Goal: Transaction & Acquisition: Purchase product/service

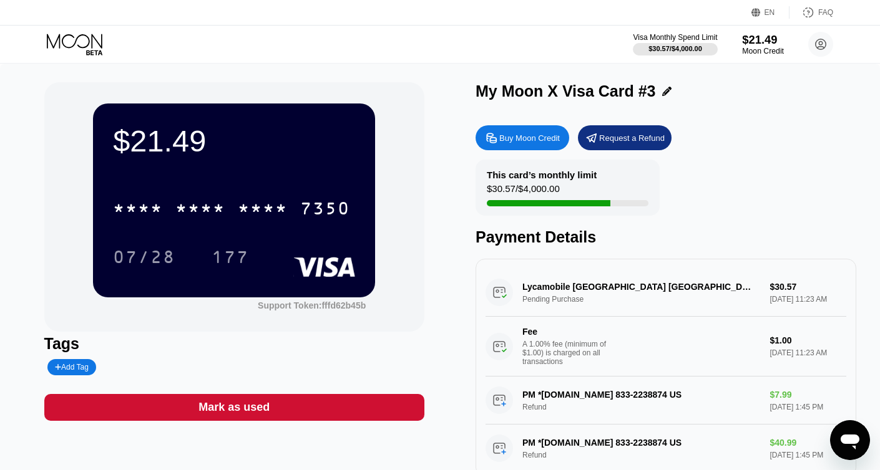
click at [754, 43] on div "$21.49" at bounding box center [763, 39] width 42 height 13
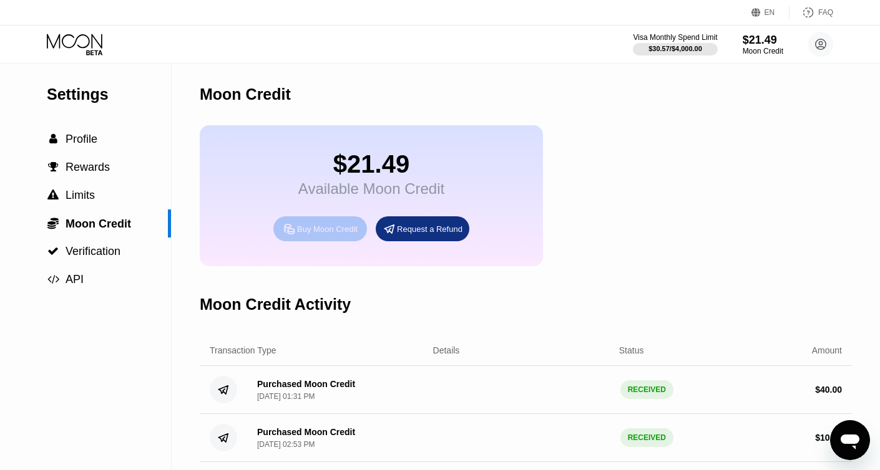
click at [333, 235] on div "Buy Moon Credit" at bounding box center [327, 229] width 61 height 11
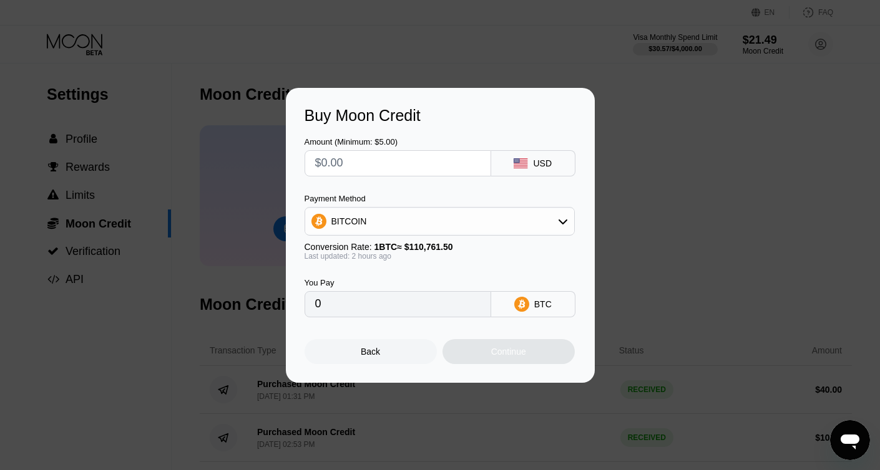
click at [384, 168] on input "text" at bounding box center [397, 163] width 165 height 25
type input "$2"
type input "0.00001803"
type input "$23"
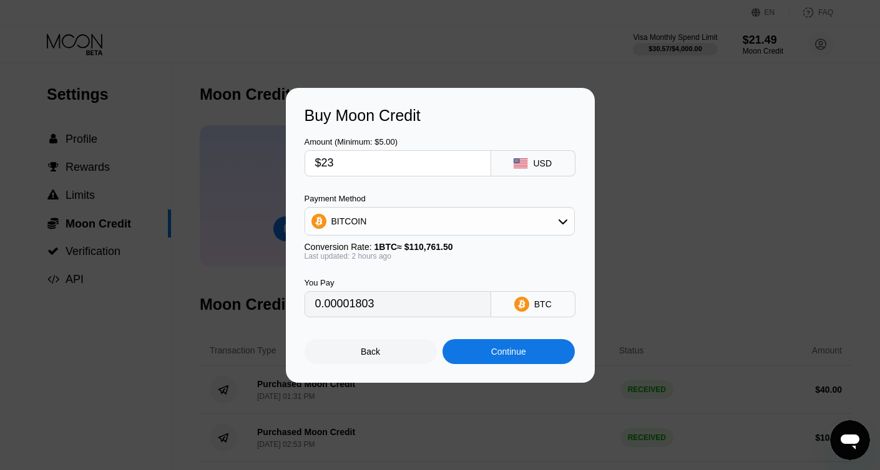
type input "0.00020725"
type input "$23"
click at [497, 354] on div "Continue" at bounding box center [508, 352] width 35 height 10
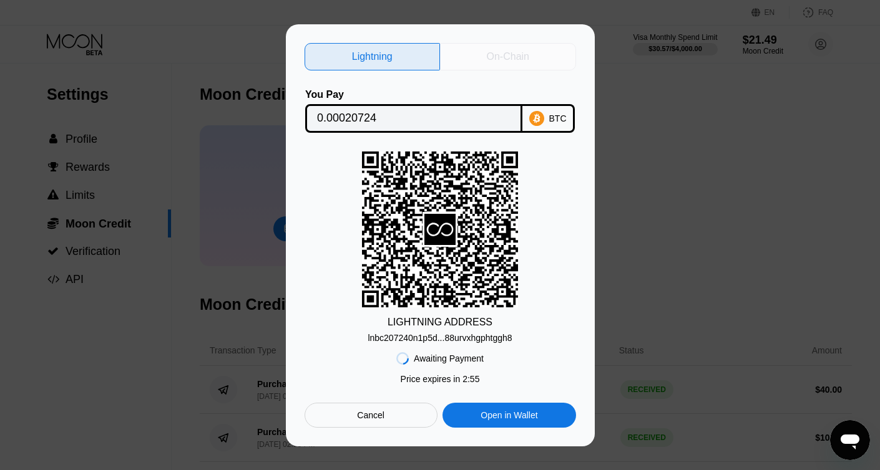
click at [490, 62] on div "On-Chain" at bounding box center [508, 57] width 42 height 12
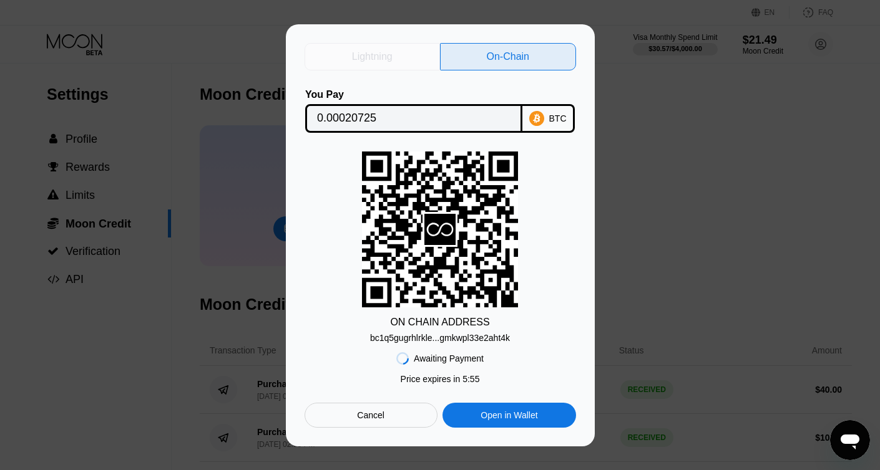
click at [404, 54] on div "Lightning" at bounding box center [372, 56] width 136 height 27
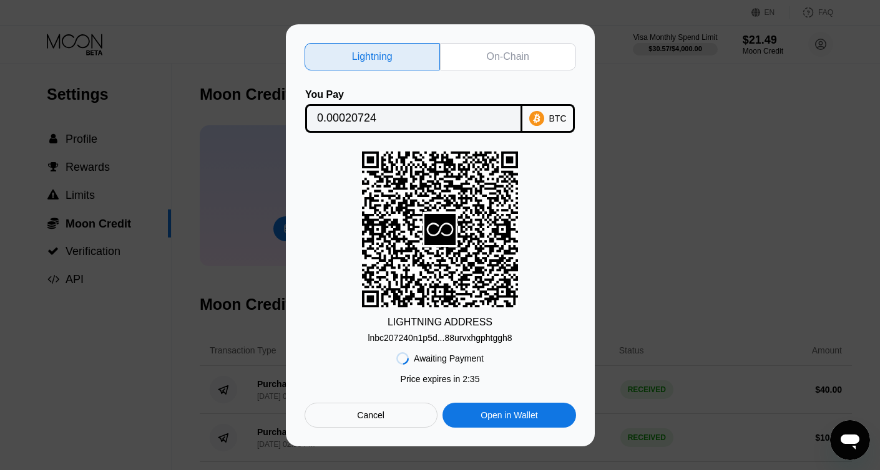
click at [483, 66] on div "On-Chain" at bounding box center [508, 56] width 136 height 27
type input "0.00020725"
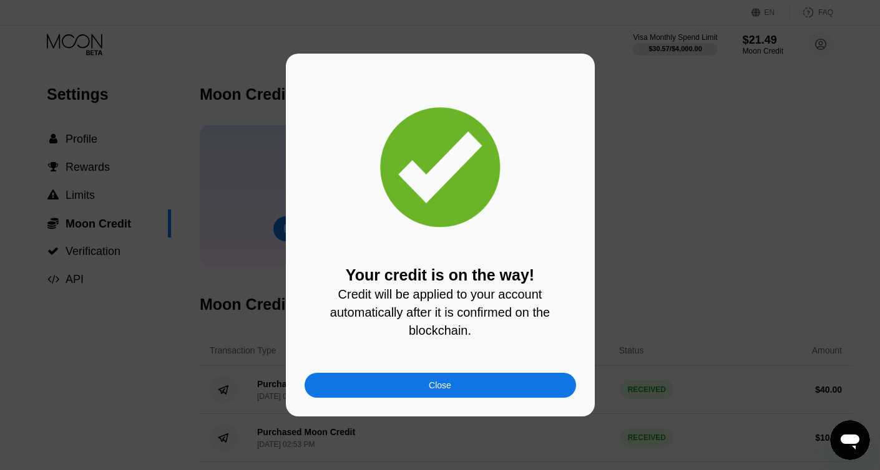
click at [474, 387] on div "Close" at bounding box center [439, 385] width 271 height 25
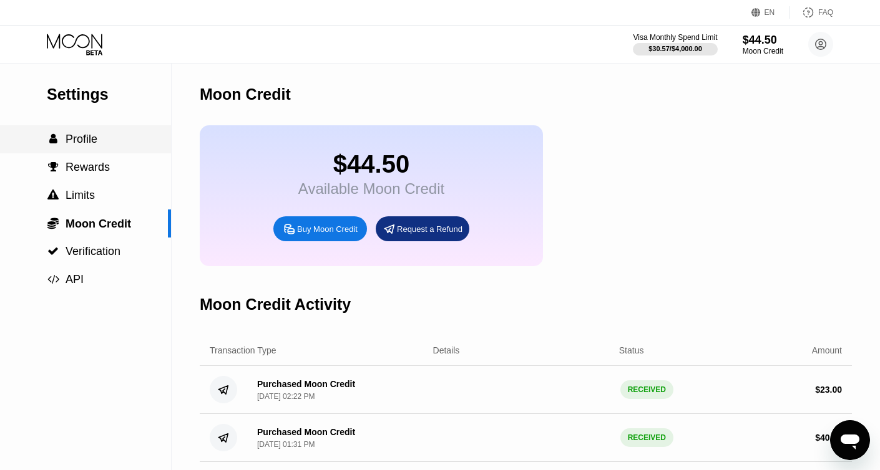
click at [92, 142] on span "Profile" at bounding box center [82, 139] width 32 height 12
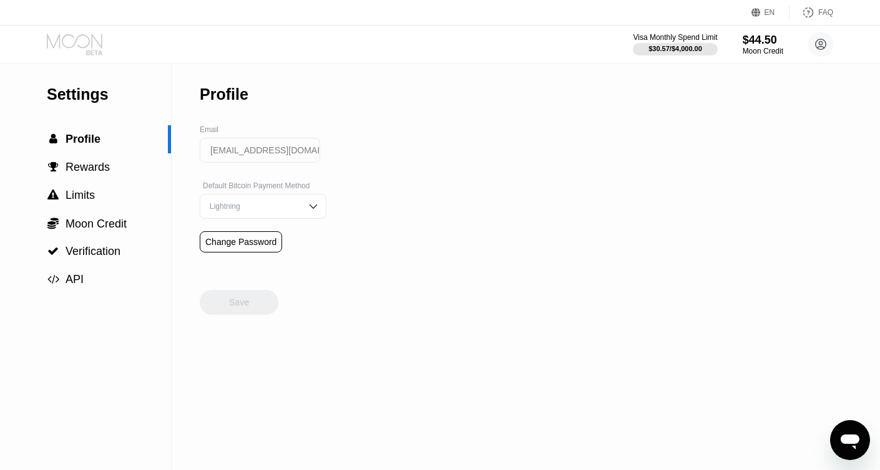
click at [92, 47] on icon at bounding box center [75, 41] width 56 height 14
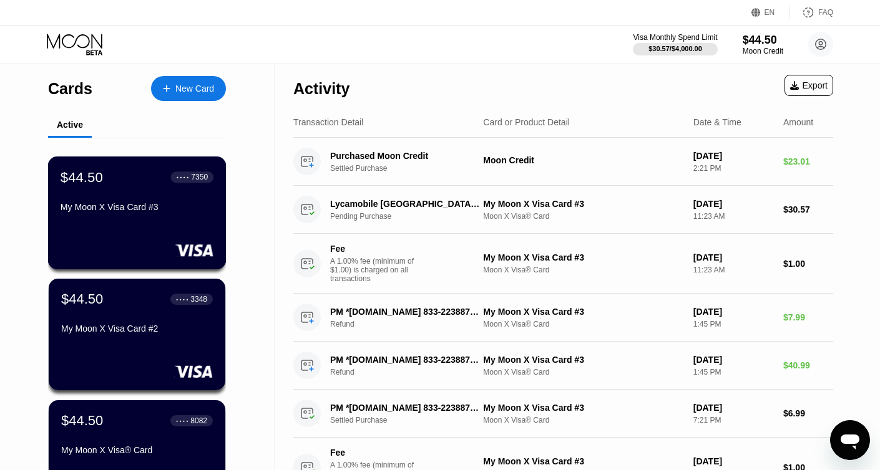
click at [195, 198] on div "$44.50 ● ● ● ● 7350 My Moon X Visa Card #3" at bounding box center [137, 193] width 153 height 48
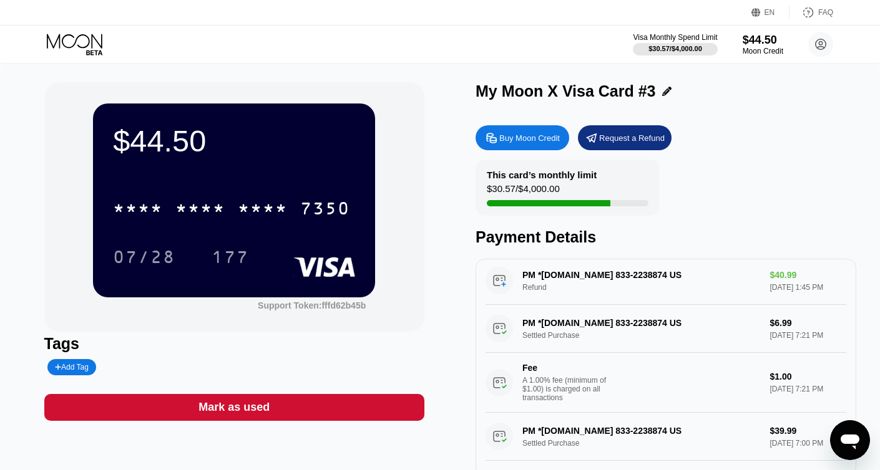
scroll to position [240, 0]
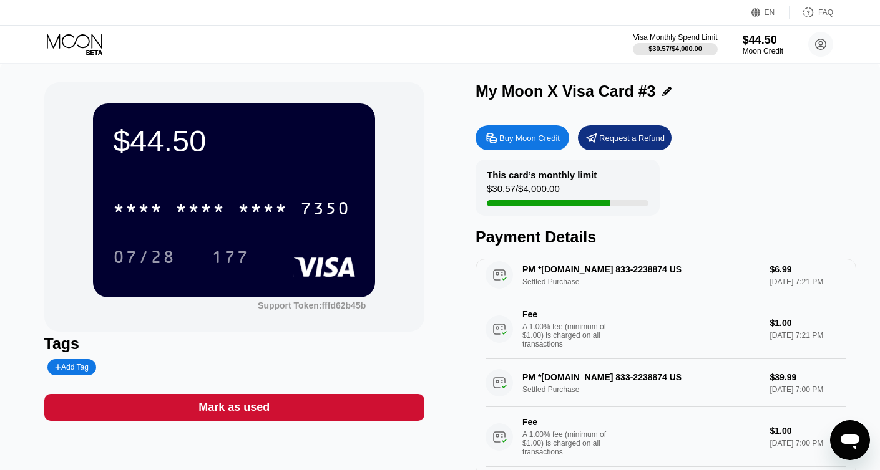
click at [75, 44] on icon at bounding box center [76, 45] width 58 height 22
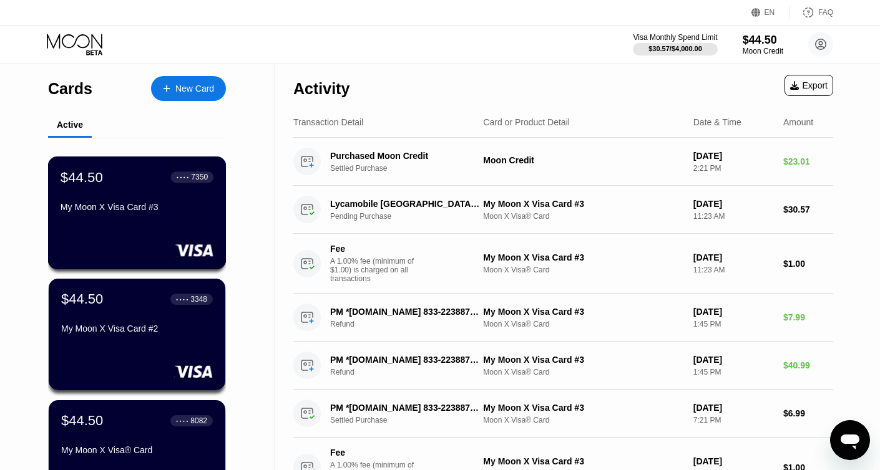
click at [177, 228] on div "$44.50 ● ● ● ● 7350 My Moon X Visa Card #3" at bounding box center [137, 213] width 178 height 113
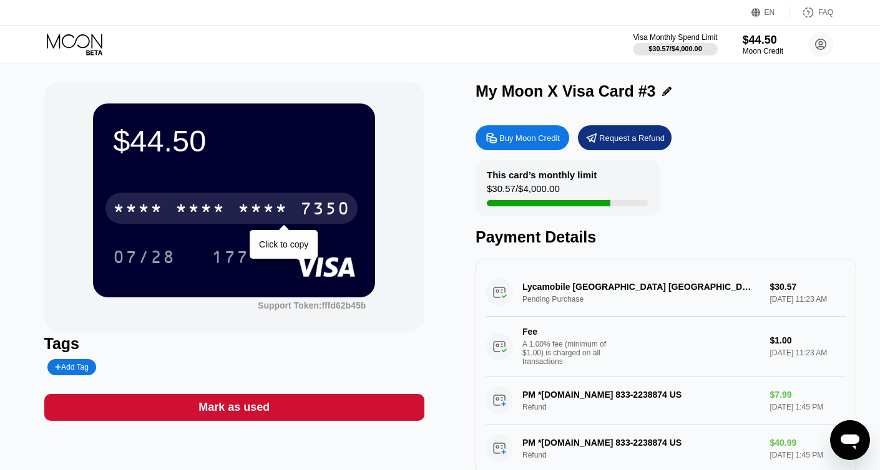
click at [306, 206] on div "7350" at bounding box center [325, 210] width 50 height 20
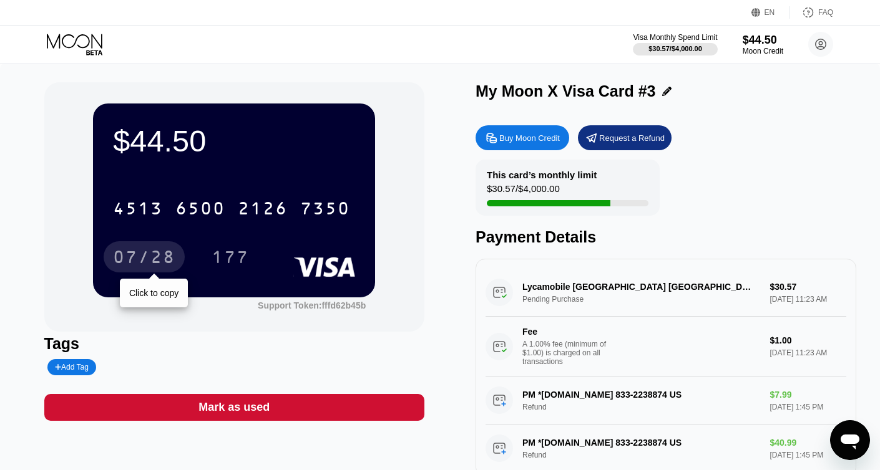
click at [159, 248] on div "07/28" at bounding box center [144, 256] width 81 height 31
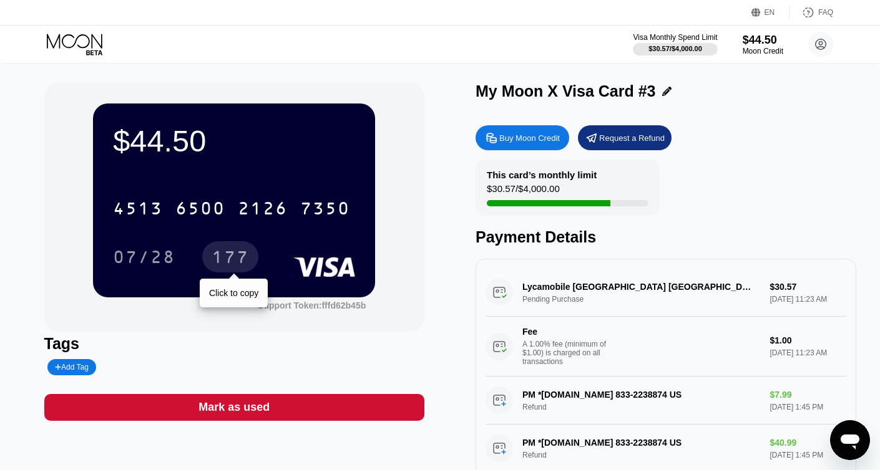
click at [236, 258] on div "177" at bounding box center [229, 259] width 37 height 20
click at [89, 47] on icon at bounding box center [76, 45] width 58 height 22
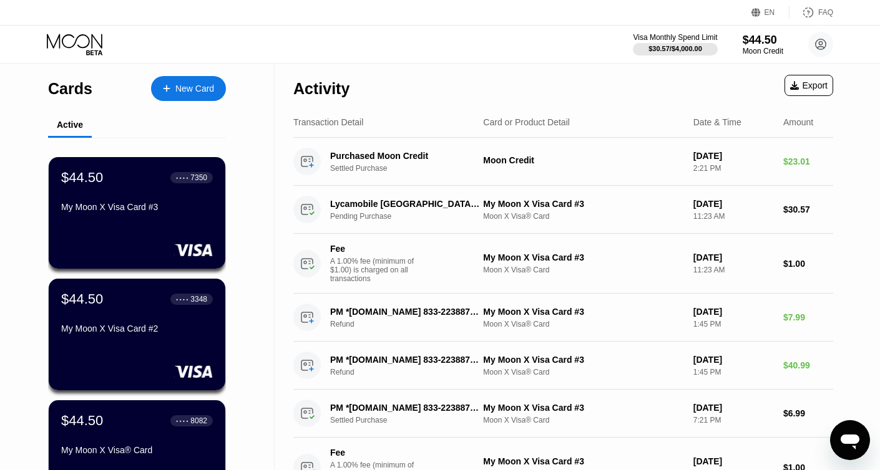
click at [181, 86] on div "New Card" at bounding box center [194, 89] width 39 height 11
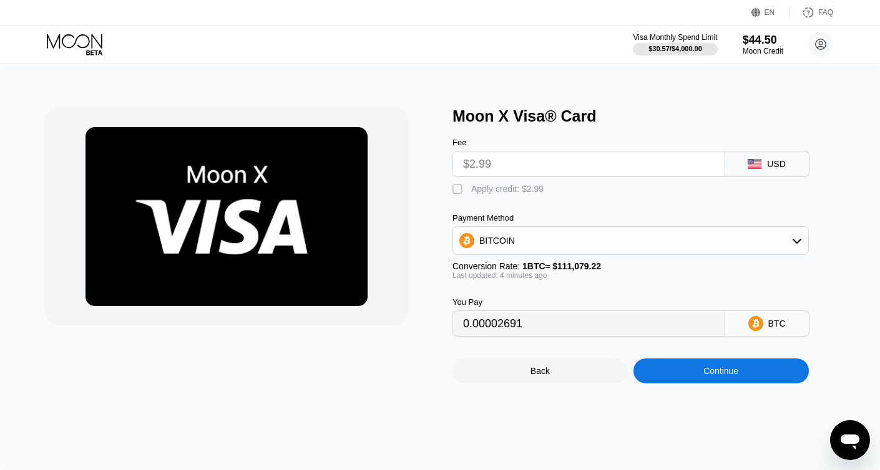
click at [459, 191] on div "" at bounding box center [458, 189] width 12 height 12
type input "0"
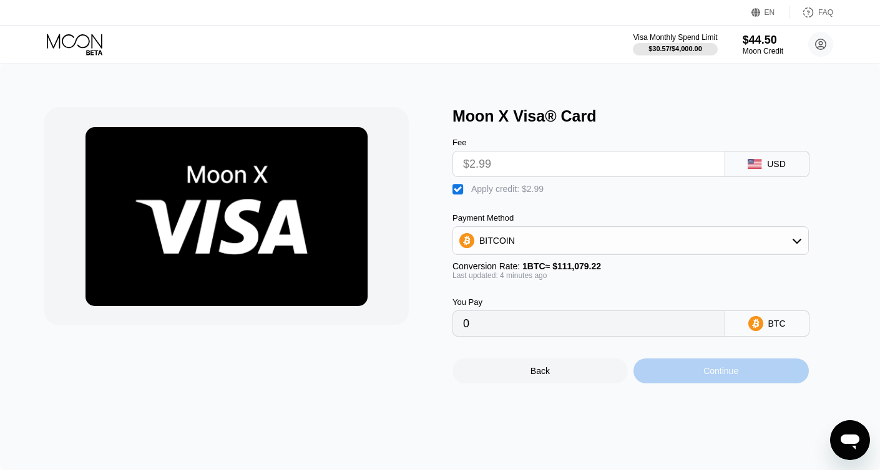
click at [665, 374] on div "Continue" at bounding box center [720, 371] width 175 height 25
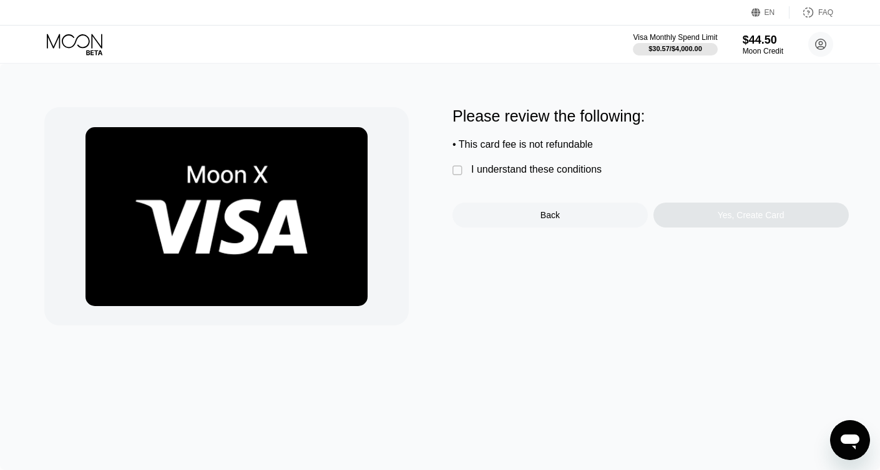
click at [477, 173] on div "I understand these conditions" at bounding box center [536, 169] width 130 height 11
click at [714, 221] on div "Yes, Create Card" at bounding box center [750, 215] width 195 height 25
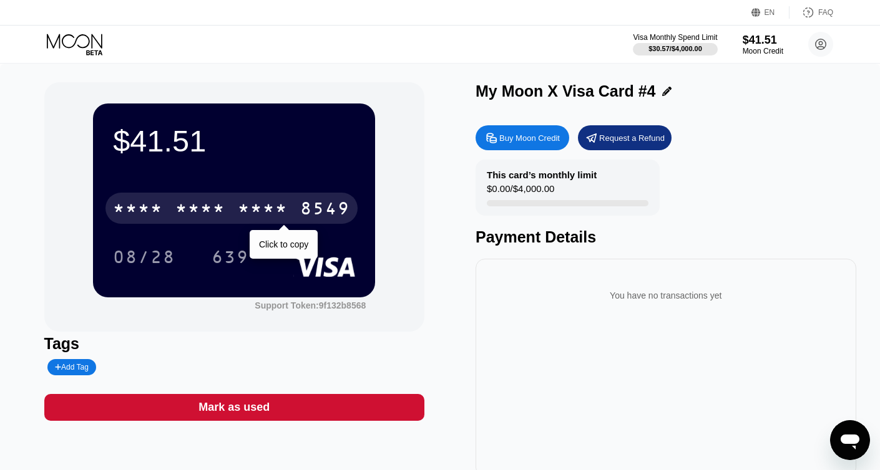
click at [241, 211] on div "* * * *" at bounding box center [263, 210] width 50 height 20
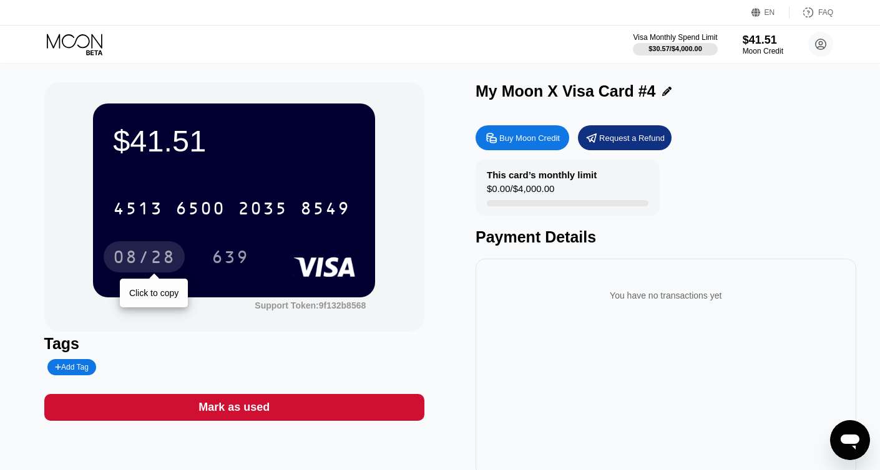
click at [165, 259] on div "08/28" at bounding box center [144, 259] width 62 height 20
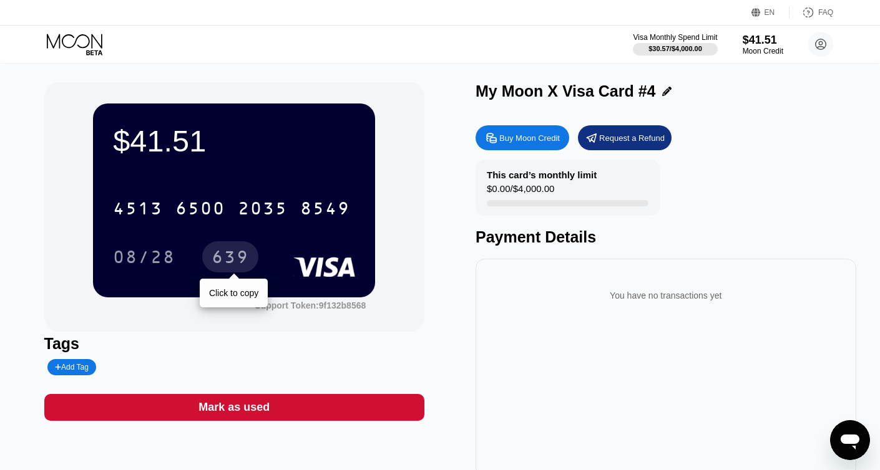
click at [224, 266] on div "639" at bounding box center [229, 259] width 37 height 20
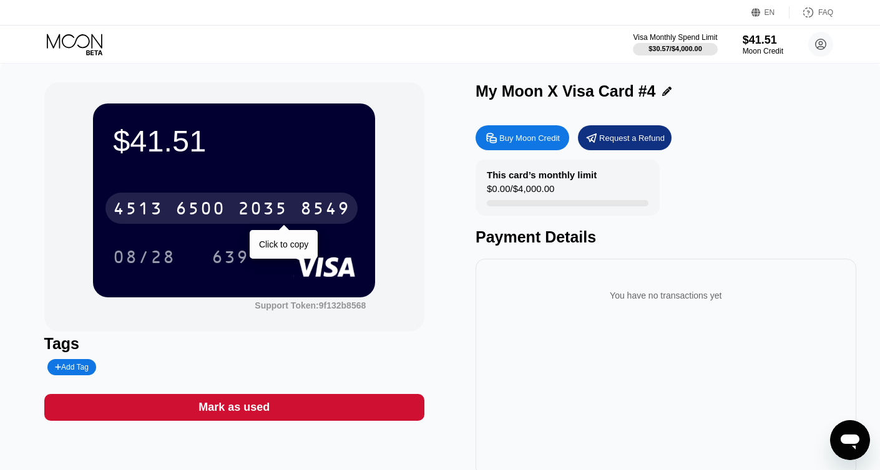
click at [216, 210] on div "6500" at bounding box center [200, 210] width 50 height 20
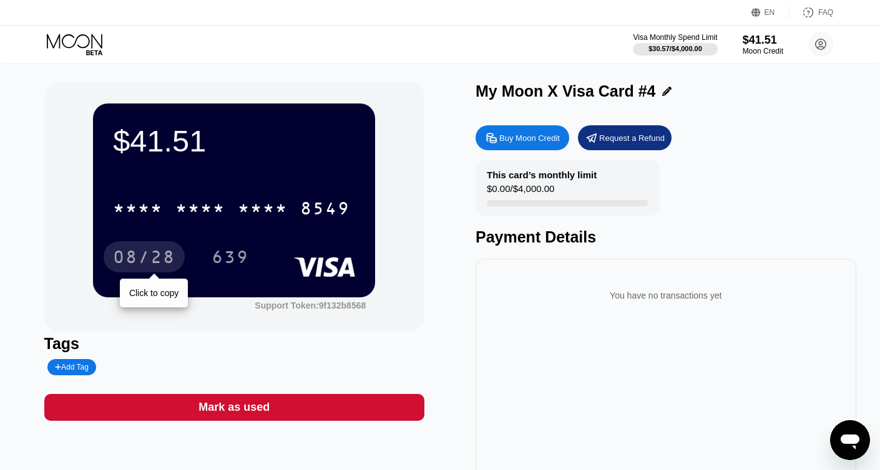
click at [138, 265] on div "08/28" at bounding box center [144, 259] width 62 height 20
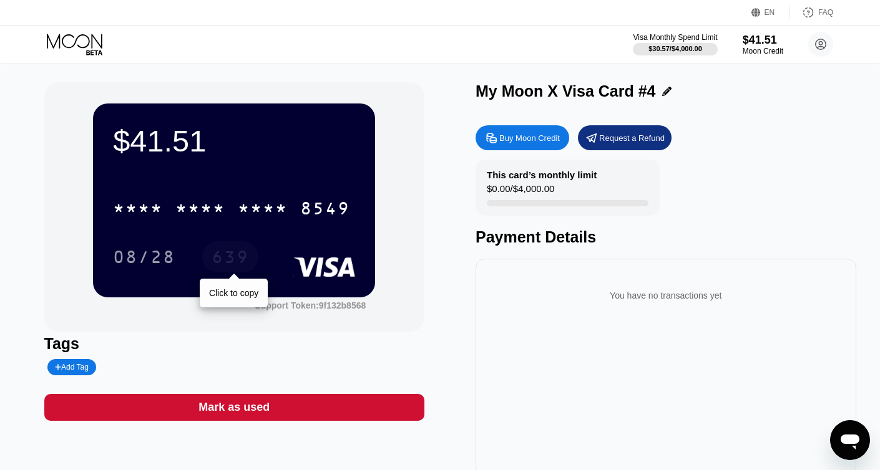
click at [216, 258] on div "639" at bounding box center [229, 259] width 37 height 20
